Goal: Transaction & Acquisition: Subscribe to service/newsletter

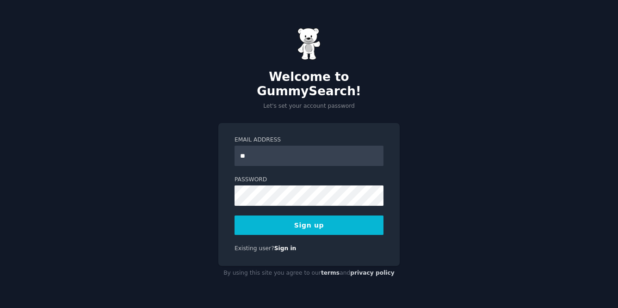
type input "*"
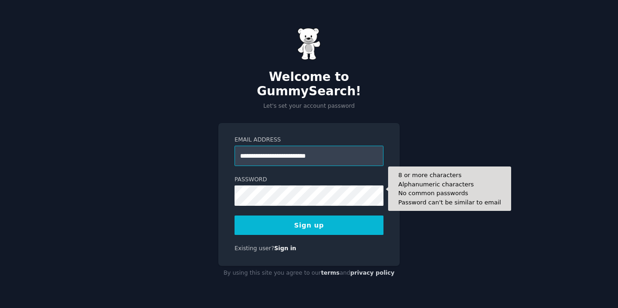
type input "**********"
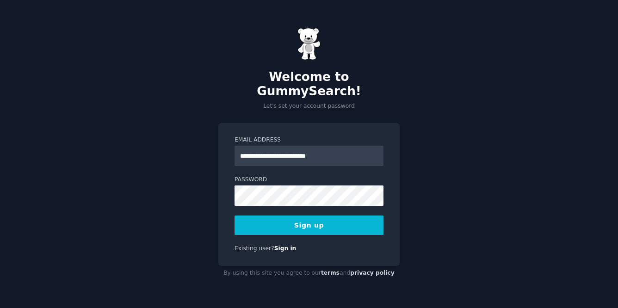
click at [354, 218] on button "Sign up" at bounding box center [308, 224] width 149 height 19
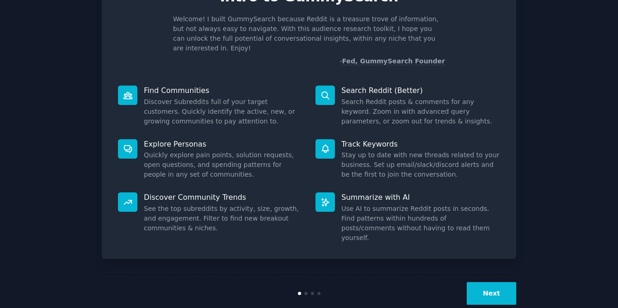
click at [498, 282] on button "Next" at bounding box center [491, 293] width 49 height 23
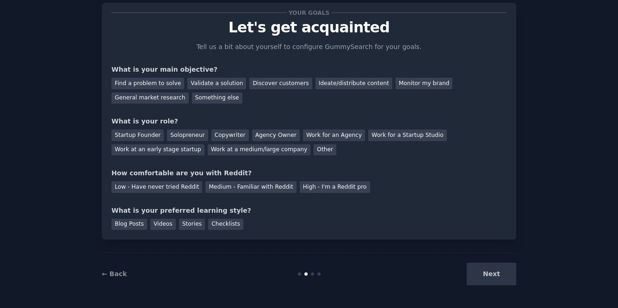
scroll to position [22, 0]
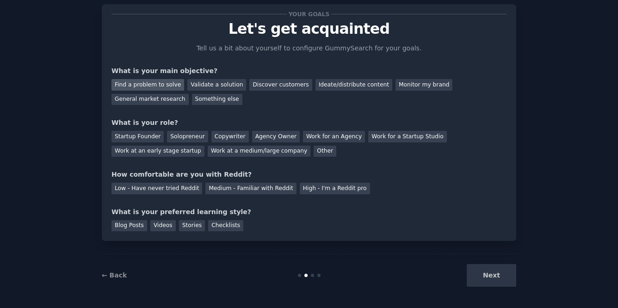
click at [147, 82] on div "Find a problem to solve" at bounding box center [147, 85] width 73 height 12
click at [138, 136] on div "Startup Founder" at bounding box center [137, 137] width 52 height 12
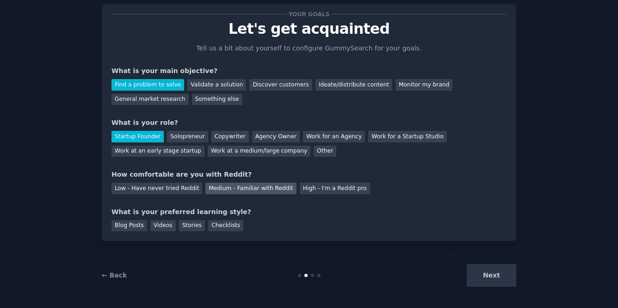
click at [232, 188] on div "Medium - Familiar with Reddit" at bounding box center [250, 189] width 91 height 12
click at [183, 230] on div "Your goals Let's get acquainted Tell us a bit about yourself to configure Gummy…" at bounding box center [309, 122] width 414 height 237
click at [179, 227] on div "Stories" at bounding box center [192, 226] width 26 height 12
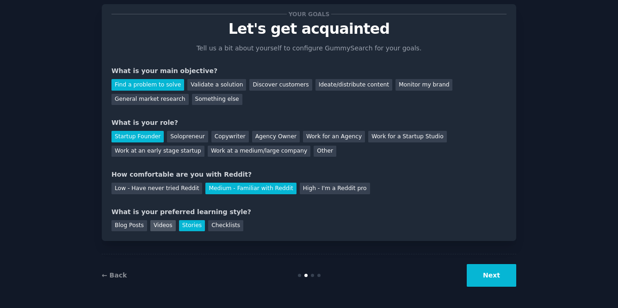
click at [167, 227] on div "Videos" at bounding box center [162, 226] width 25 height 12
click at [122, 227] on div "Blog Posts" at bounding box center [129, 226] width 36 height 12
click at [218, 225] on div "Checklists" at bounding box center [225, 226] width 35 height 12
click at [157, 224] on div "Videos" at bounding box center [162, 226] width 25 height 12
click at [490, 283] on button "Next" at bounding box center [491, 275] width 49 height 23
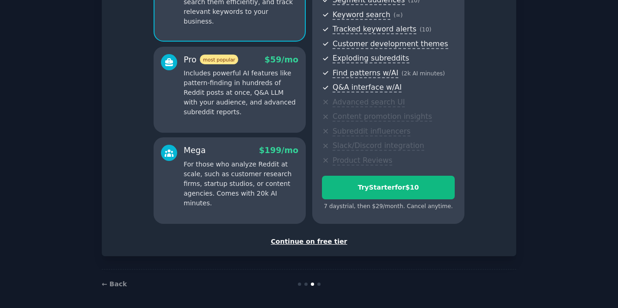
click at [330, 237] on div "Continue on free tier" at bounding box center [308, 242] width 395 height 10
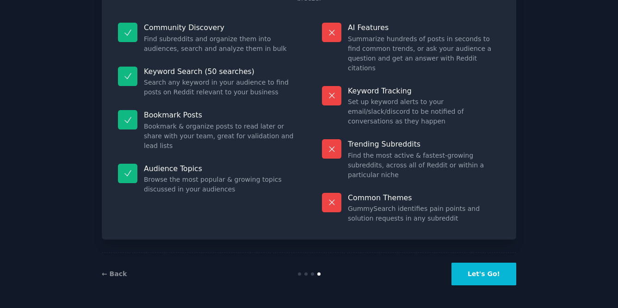
scroll to position [52, 0]
